Goal: Task Accomplishment & Management: Manage account settings

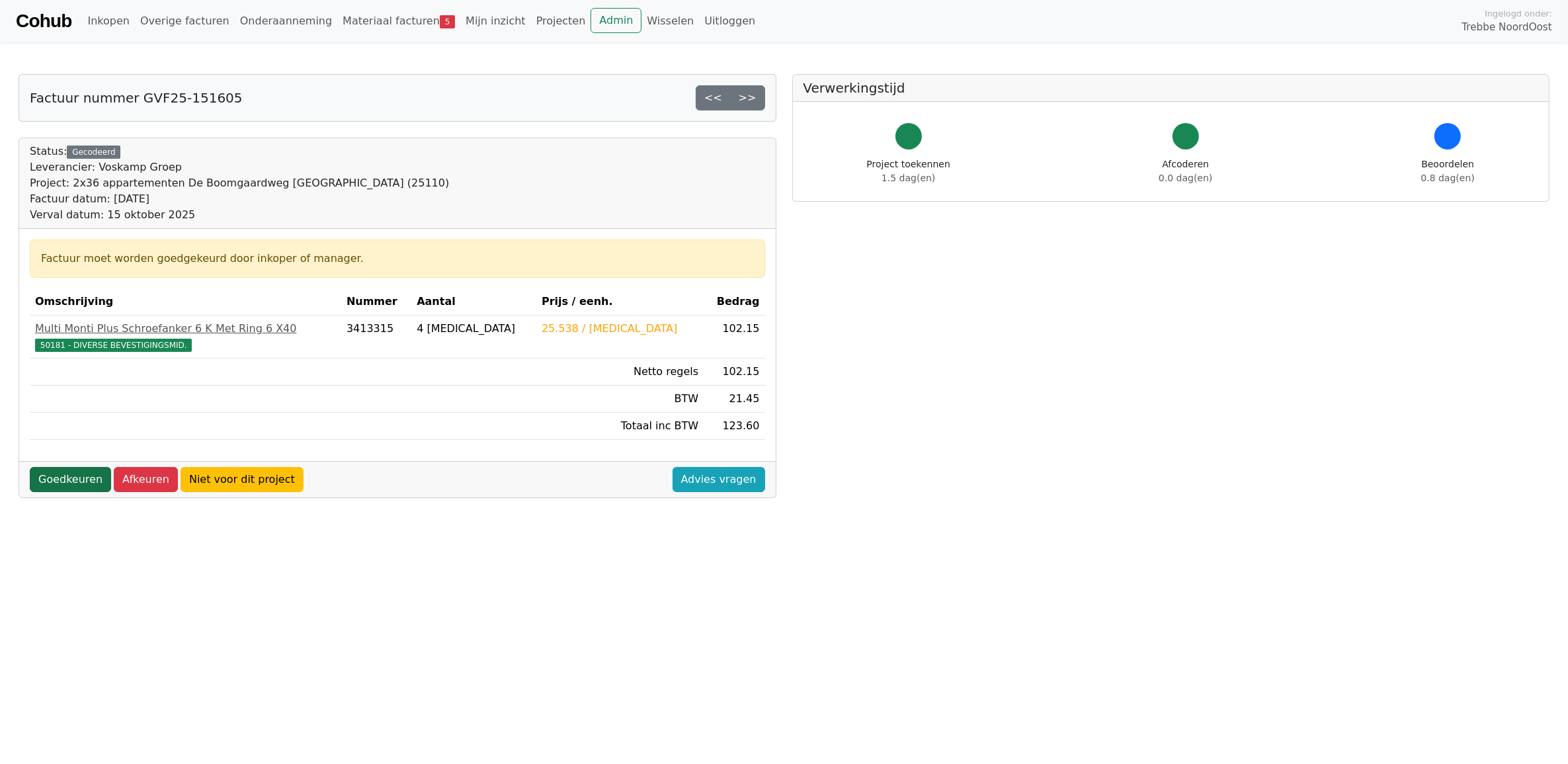
click at [64, 478] on link "Goedkeuren" at bounding box center [70, 479] width 82 height 25
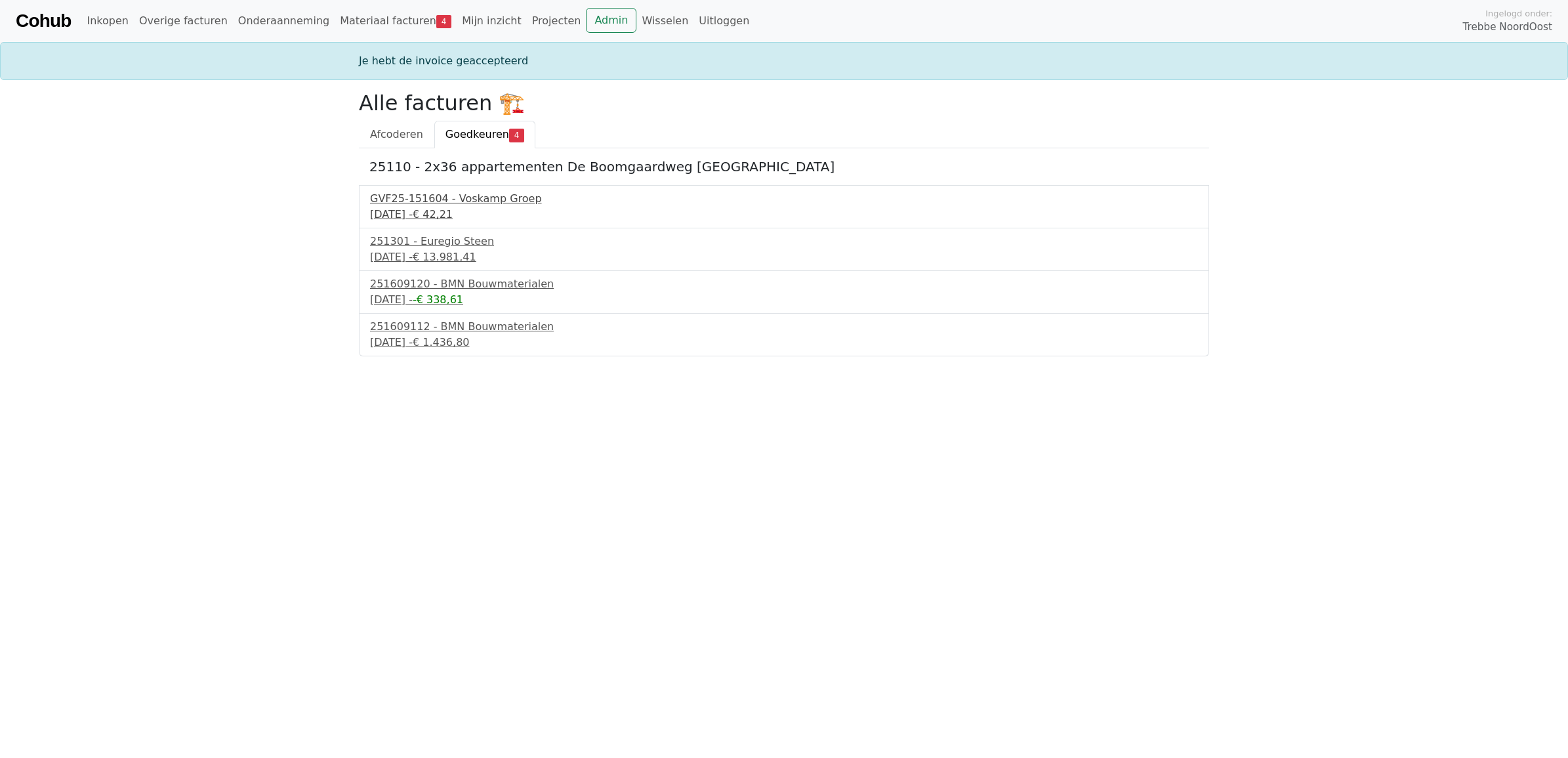
click at [486, 204] on div "GVF25-151604 - Voskamp Groep" at bounding box center [784, 199] width 828 height 15
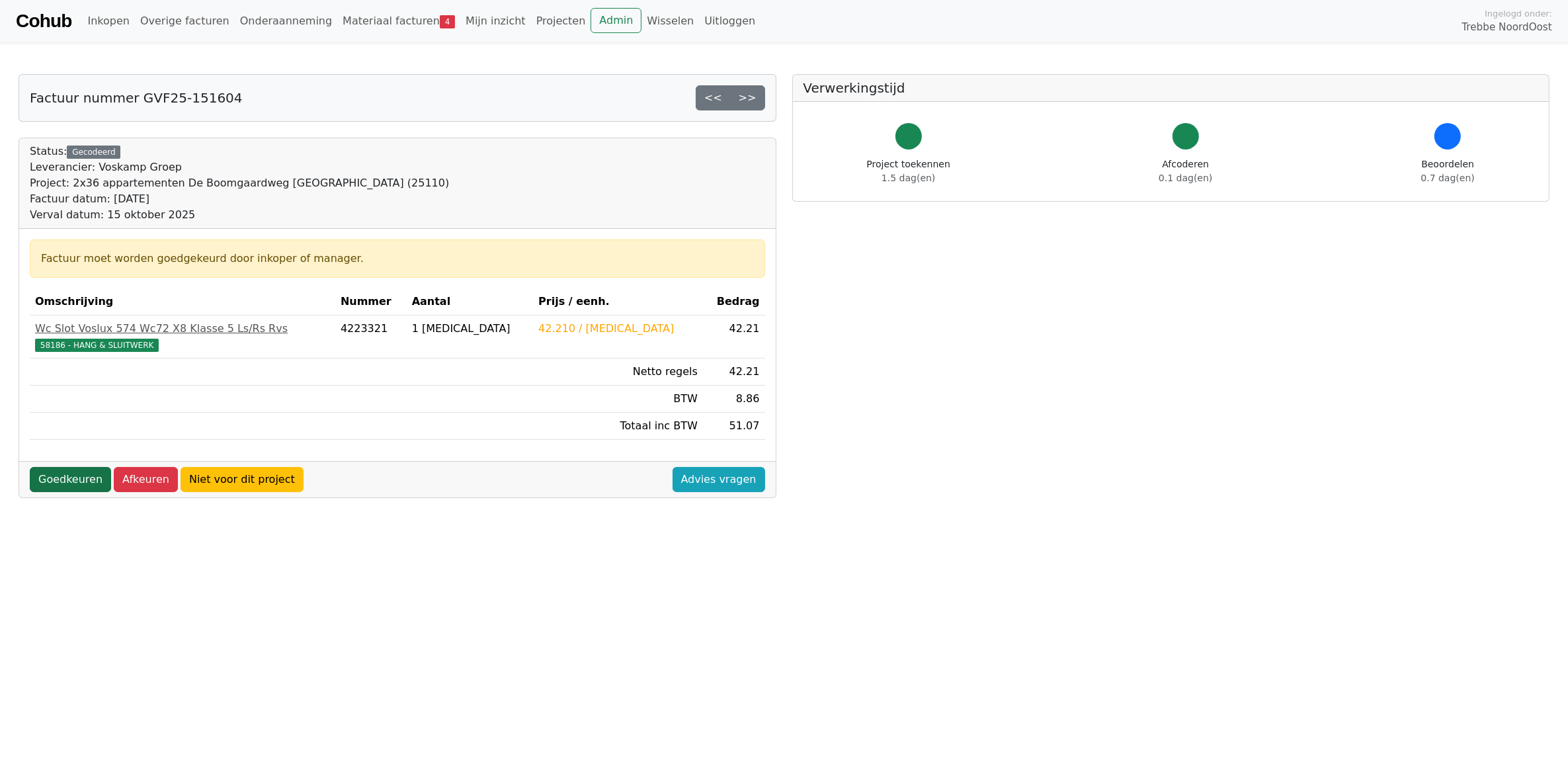
click at [68, 480] on link "Goedkeuren" at bounding box center [70, 479] width 82 height 25
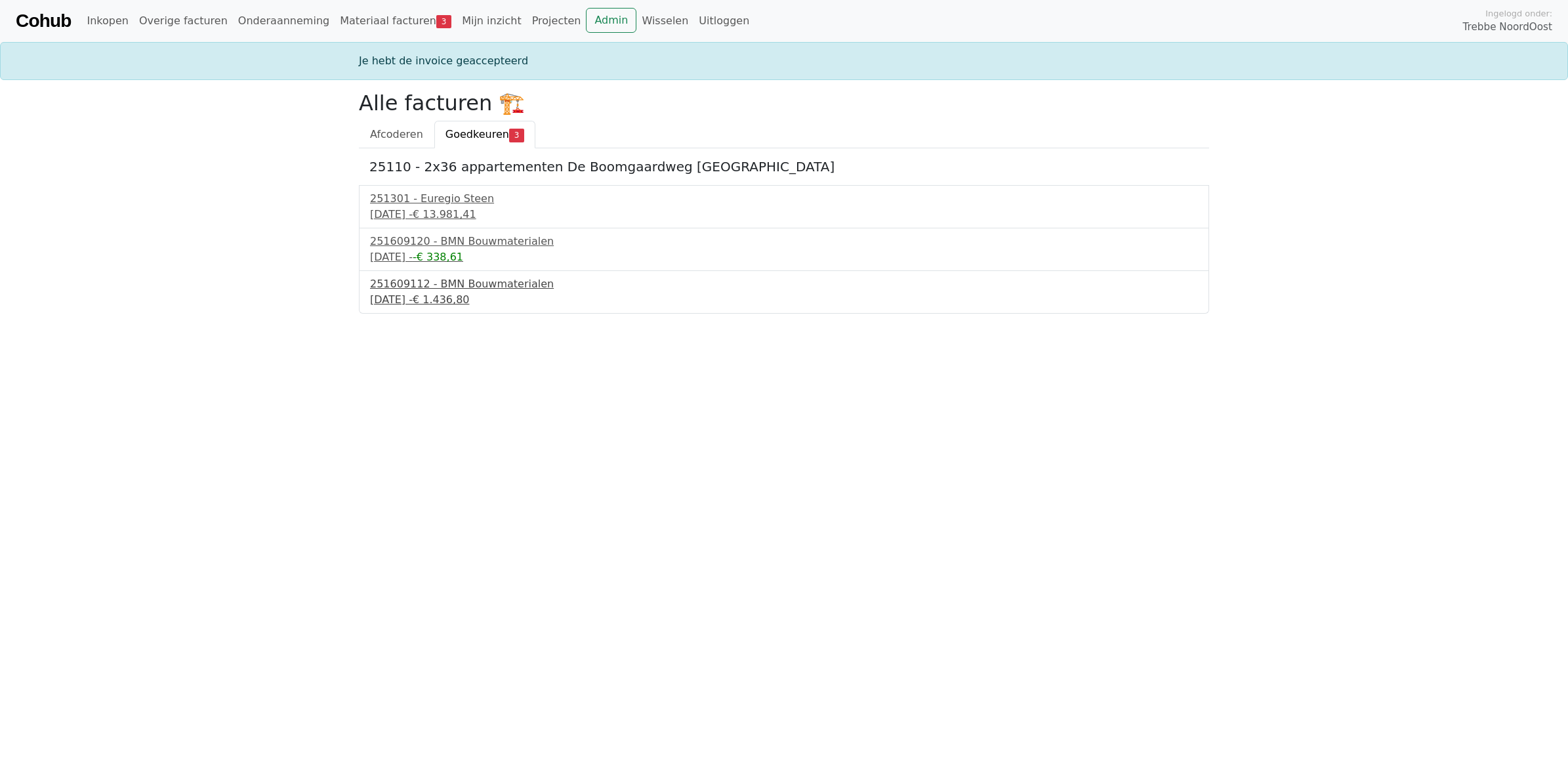
click at [420, 290] on div "251609112 - BMN Bouwmaterialen" at bounding box center [784, 284] width 828 height 15
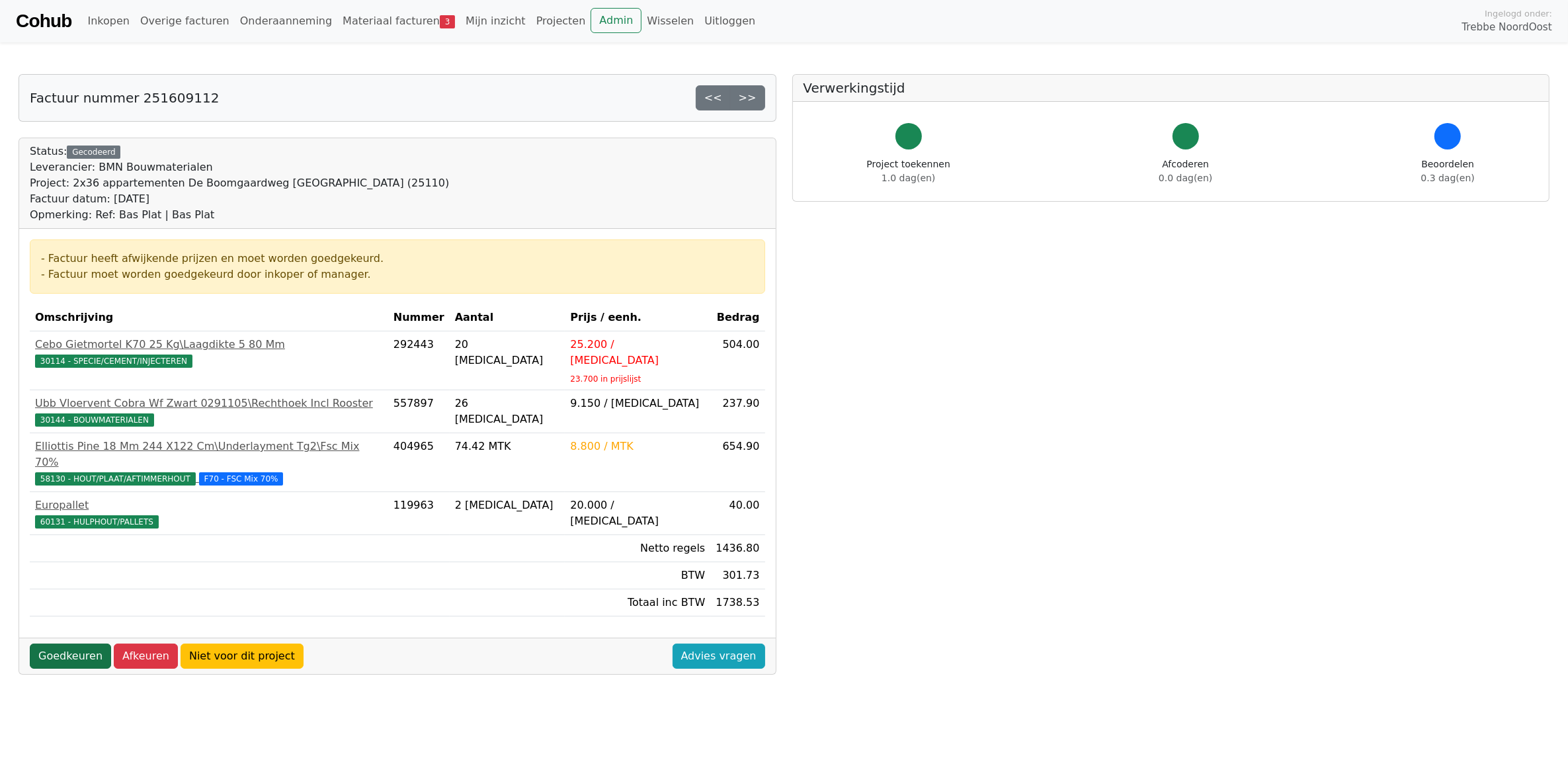
click at [70, 643] on link "Goedkeuren" at bounding box center [70, 656] width 82 height 25
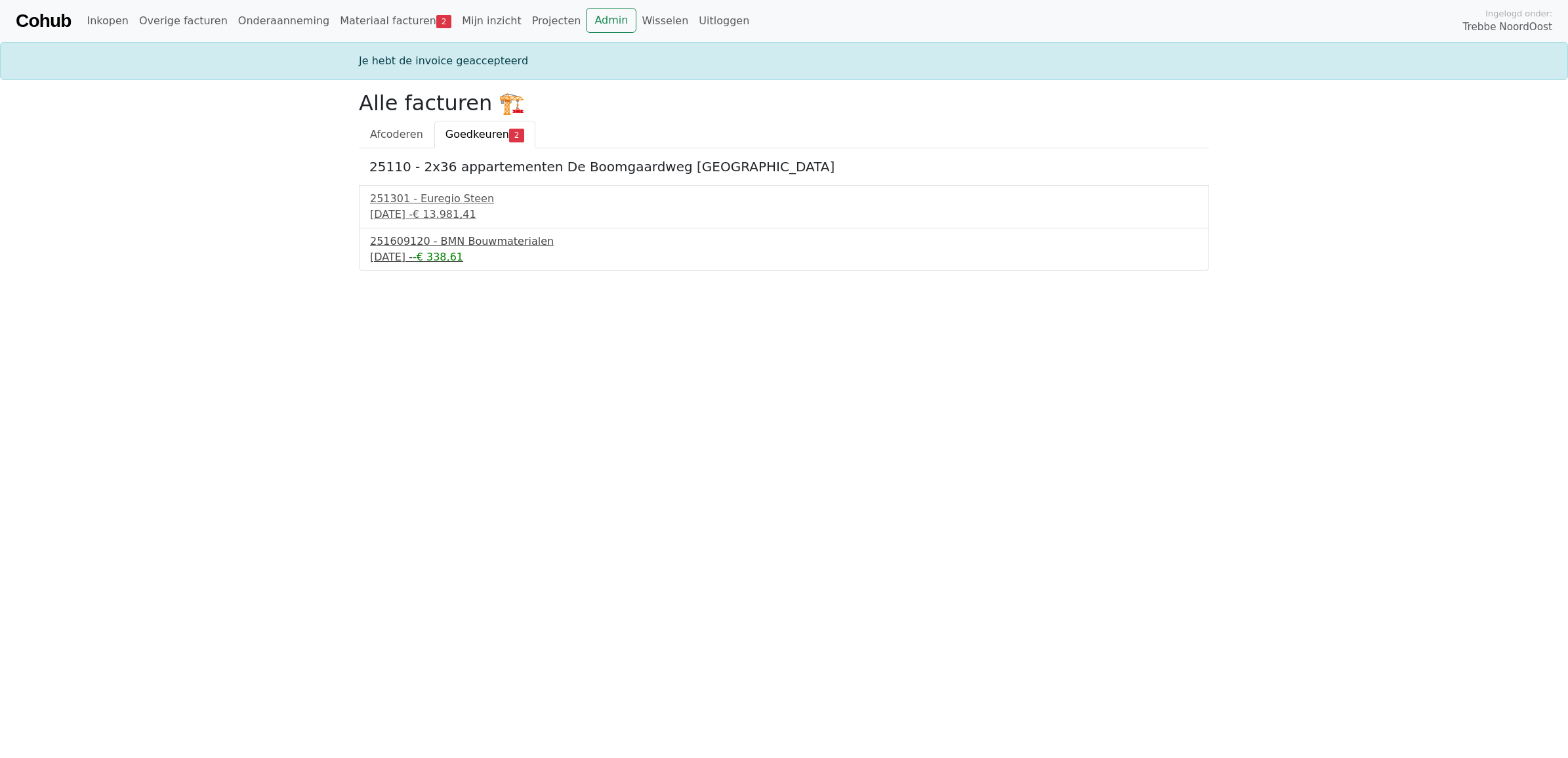
click at [437, 257] on div "[DATE] - -€ 338,61" at bounding box center [784, 257] width 828 height 15
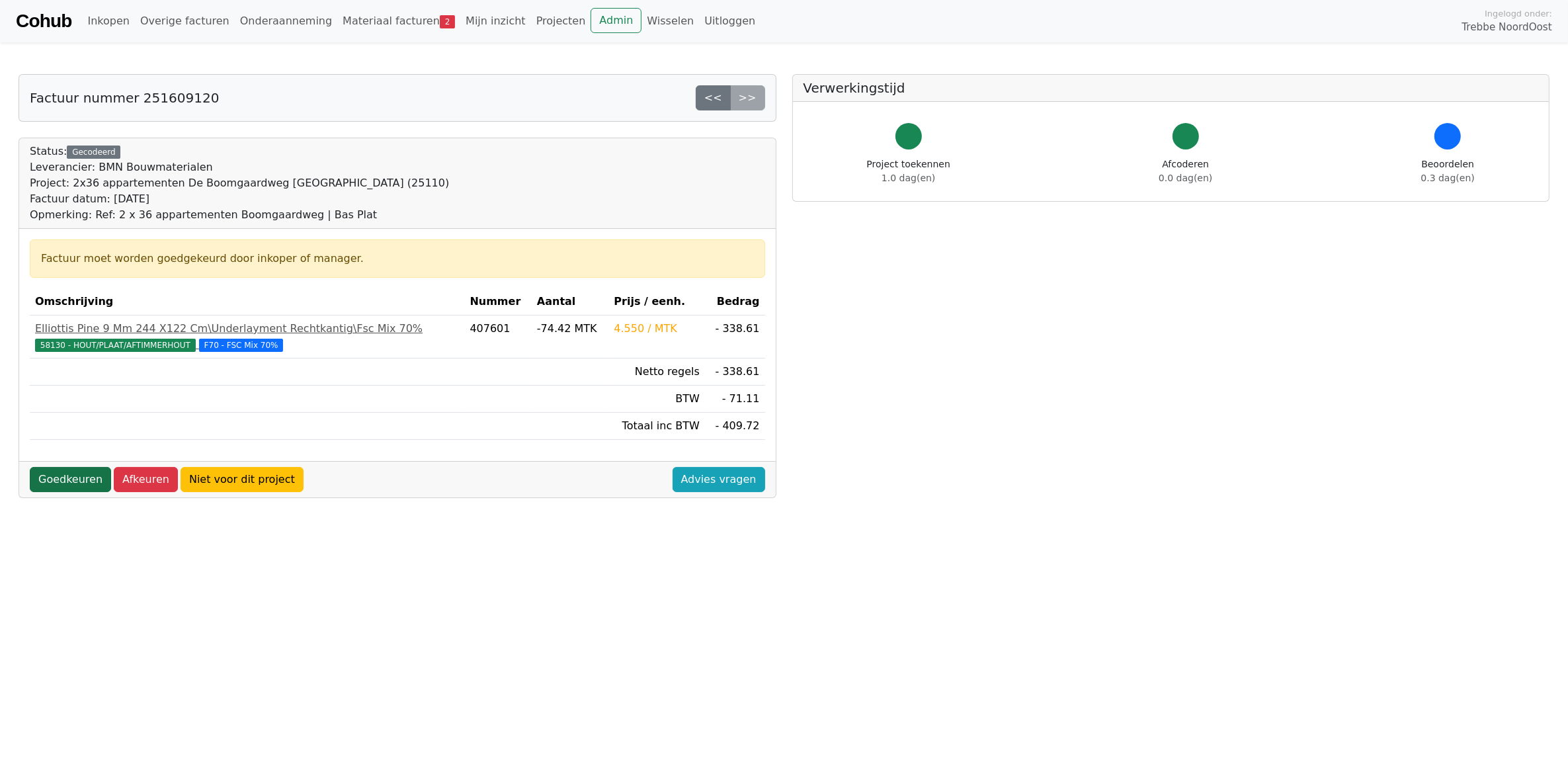
click at [73, 484] on link "Goedkeuren" at bounding box center [70, 479] width 82 height 25
